Goal: Task Accomplishment & Management: Use online tool/utility

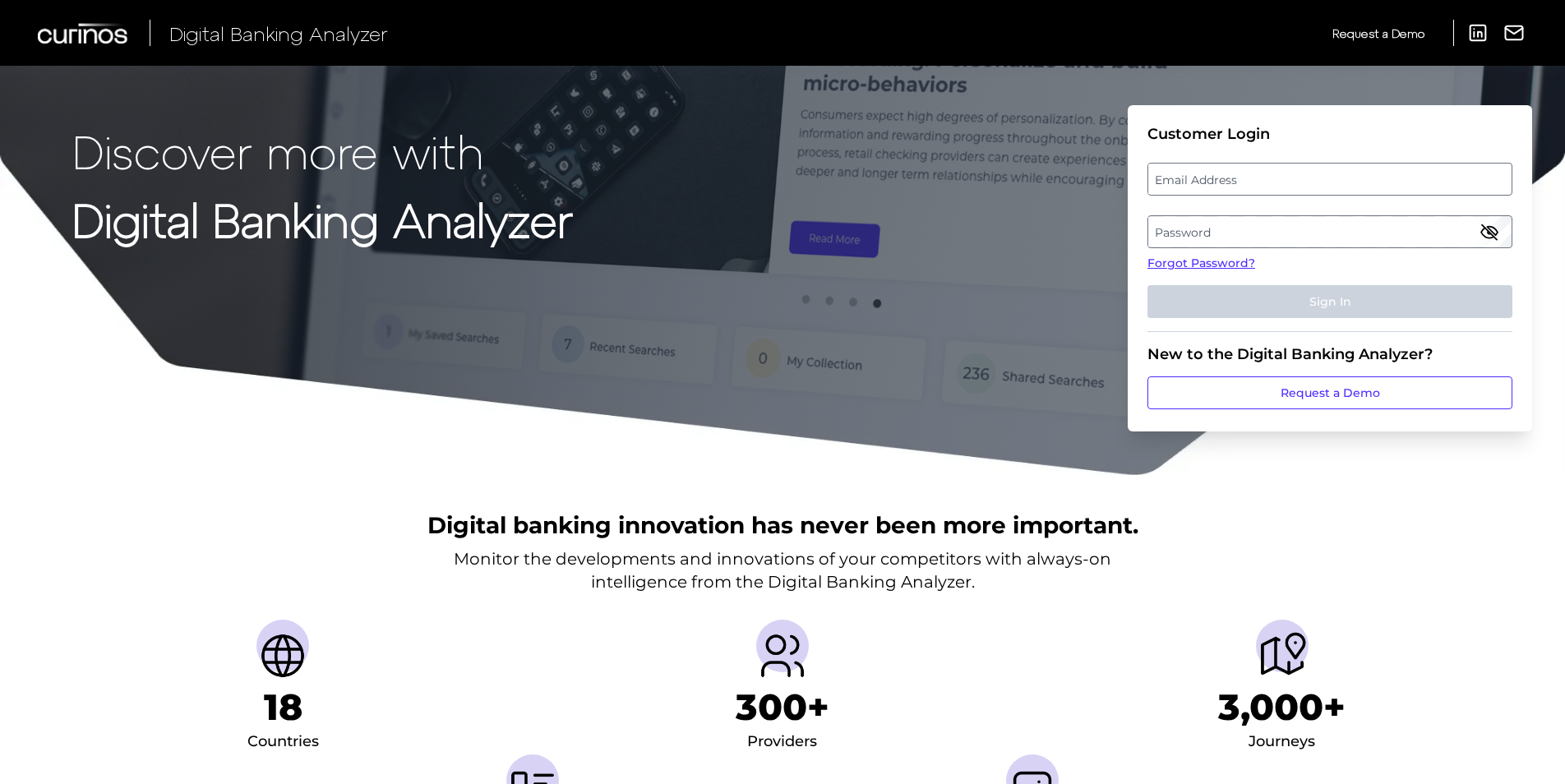
click at [1212, 179] on label "Email Address" at bounding box center [1329, 179] width 362 height 29
click at [1212, 179] on input "email" at bounding box center [1330, 180] width 365 height 33
type input "andrew.stazaker@vanquisbank.co.uk"
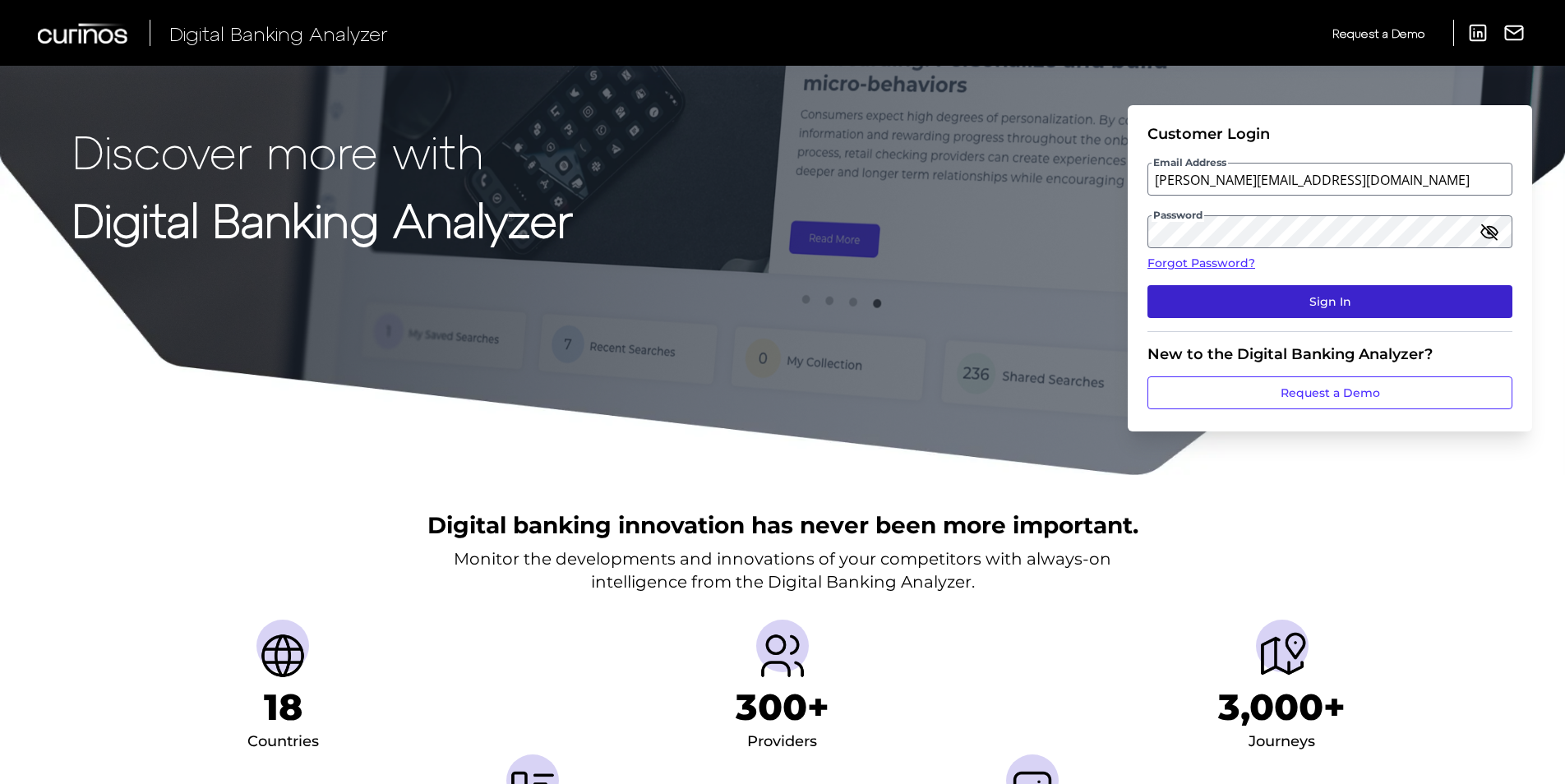
click at [1283, 299] on button "Sign In" at bounding box center [1330, 301] width 365 height 33
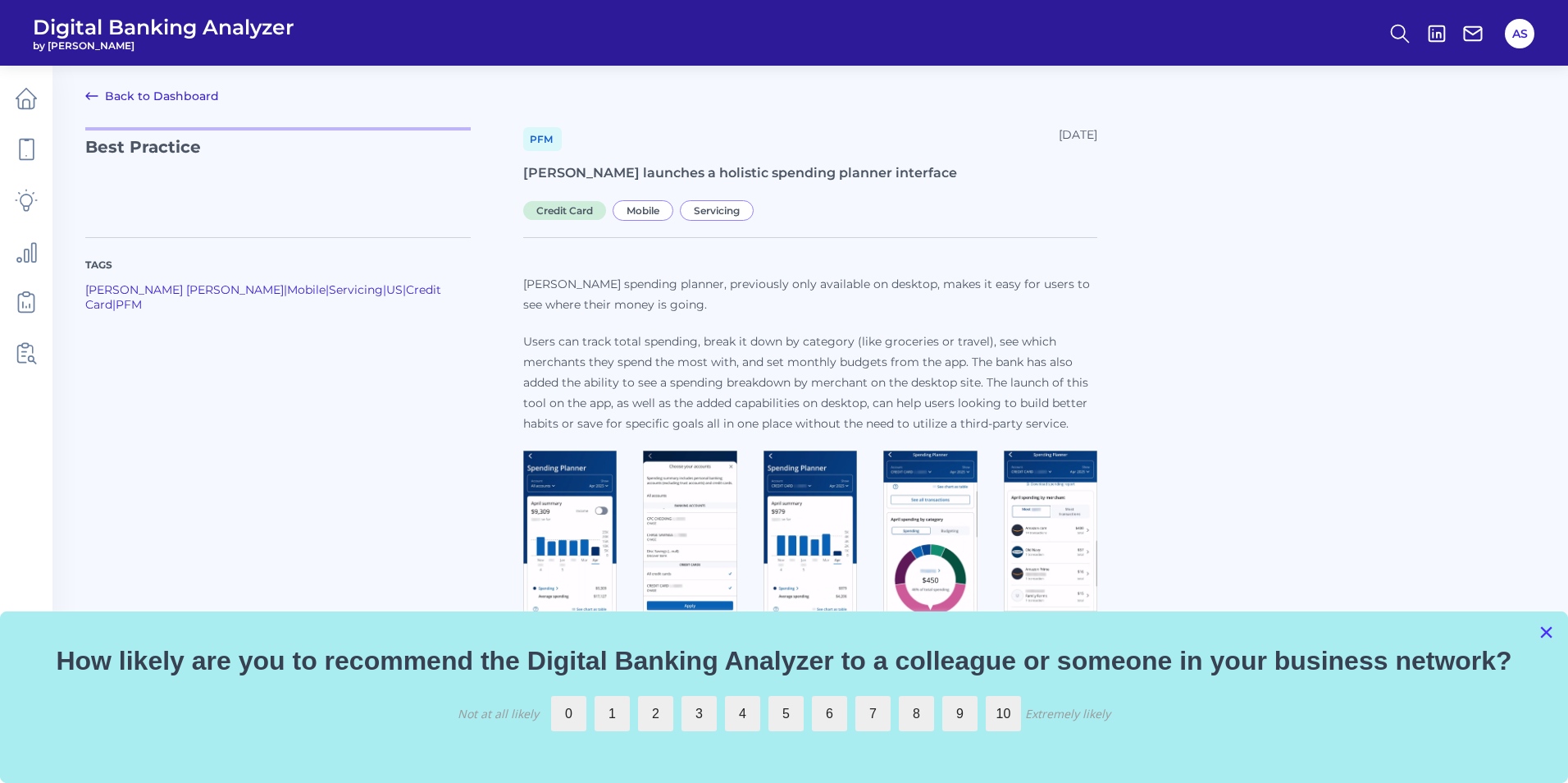
click at [1546, 630] on button "×" at bounding box center [1546, 631] width 16 height 27
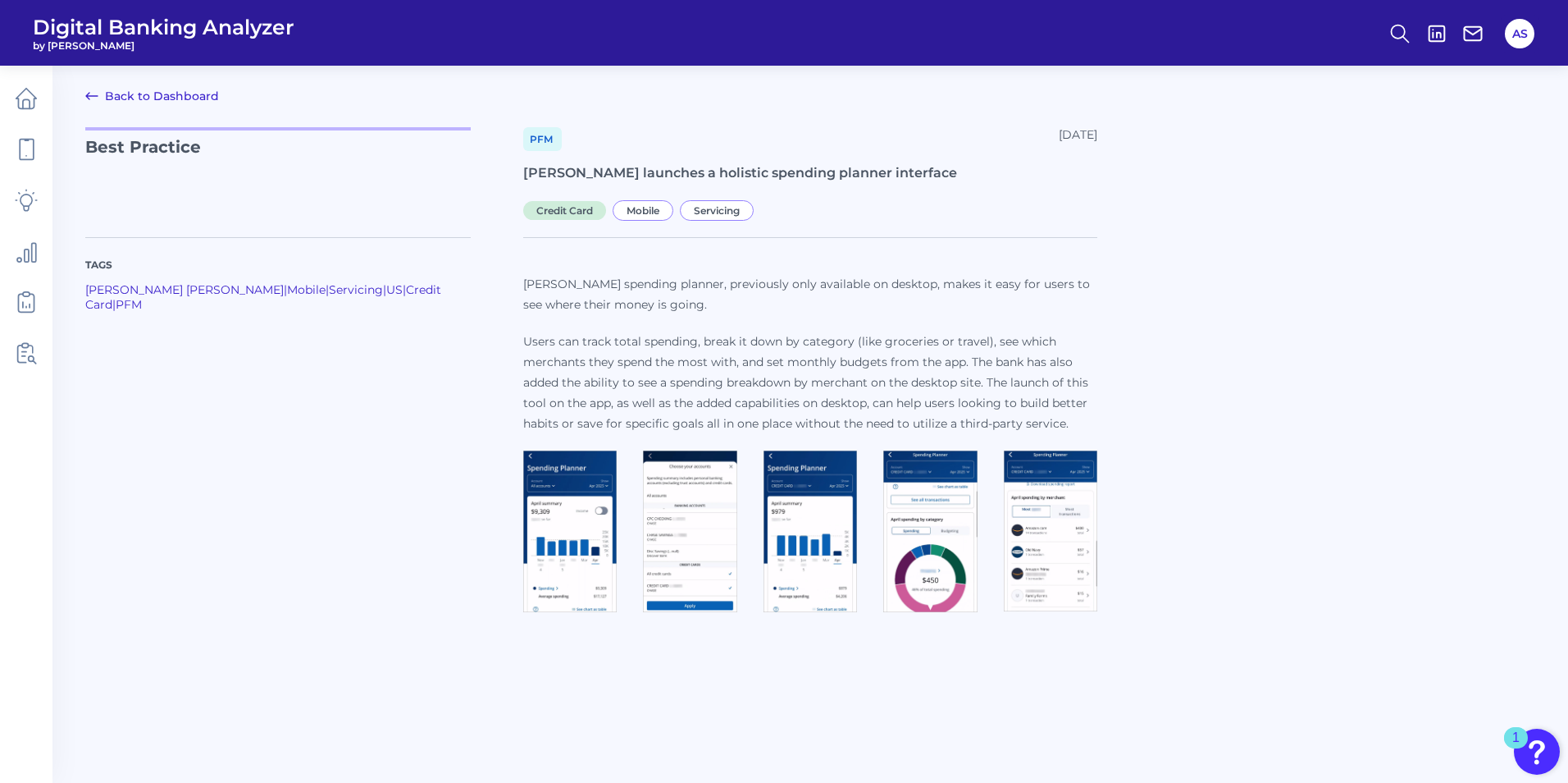
click at [630, 728] on main "Back to Dashboard Best Practice PFM August 07, 2025 Chase launches a holistic s…" at bounding box center [784, 391] width 1568 height 783
click at [41, 443] on nav at bounding box center [26, 424] width 52 height 718
